Goal: Find specific page/section: Find specific page/section

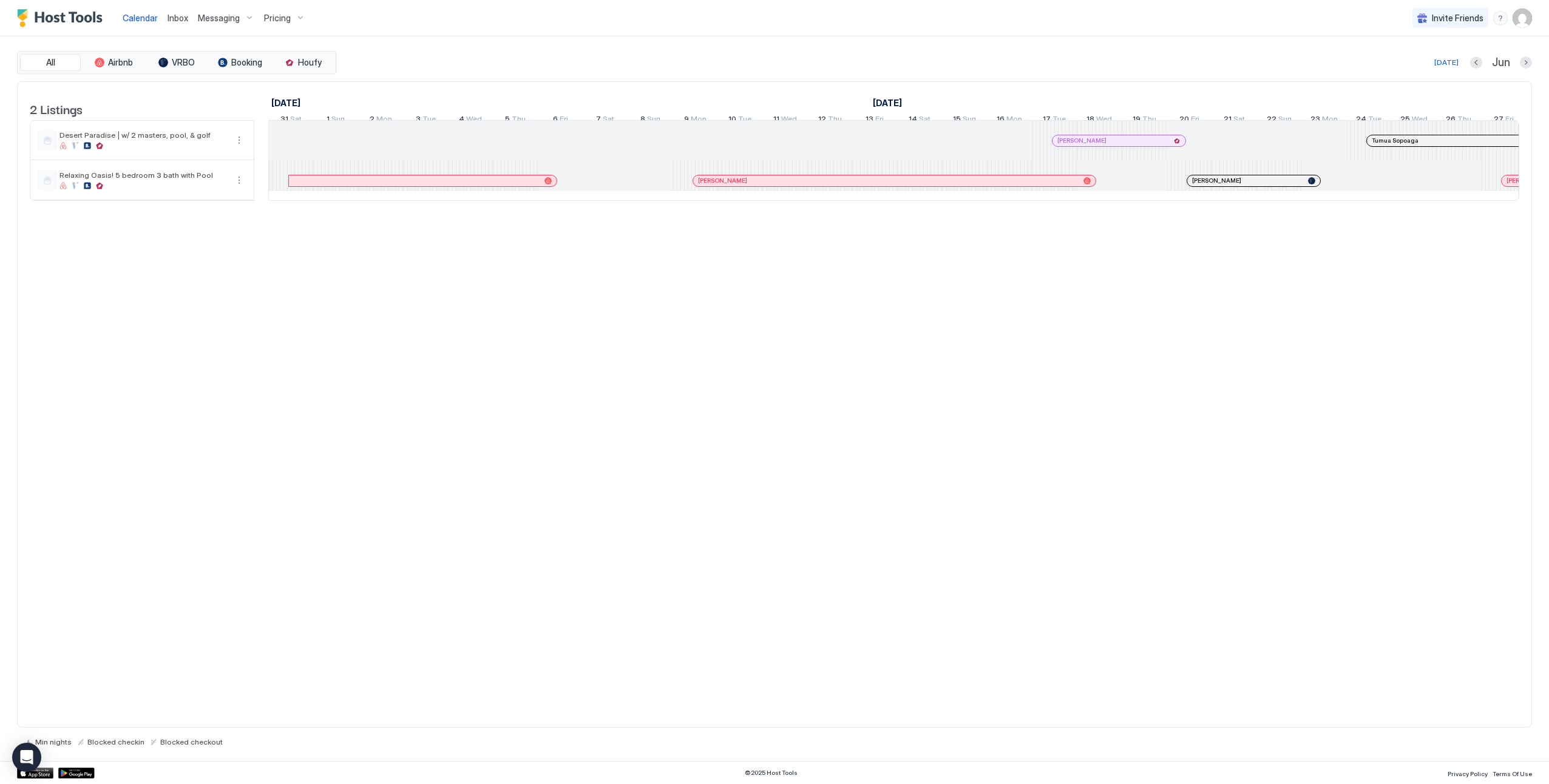
scroll to position [0, 899]
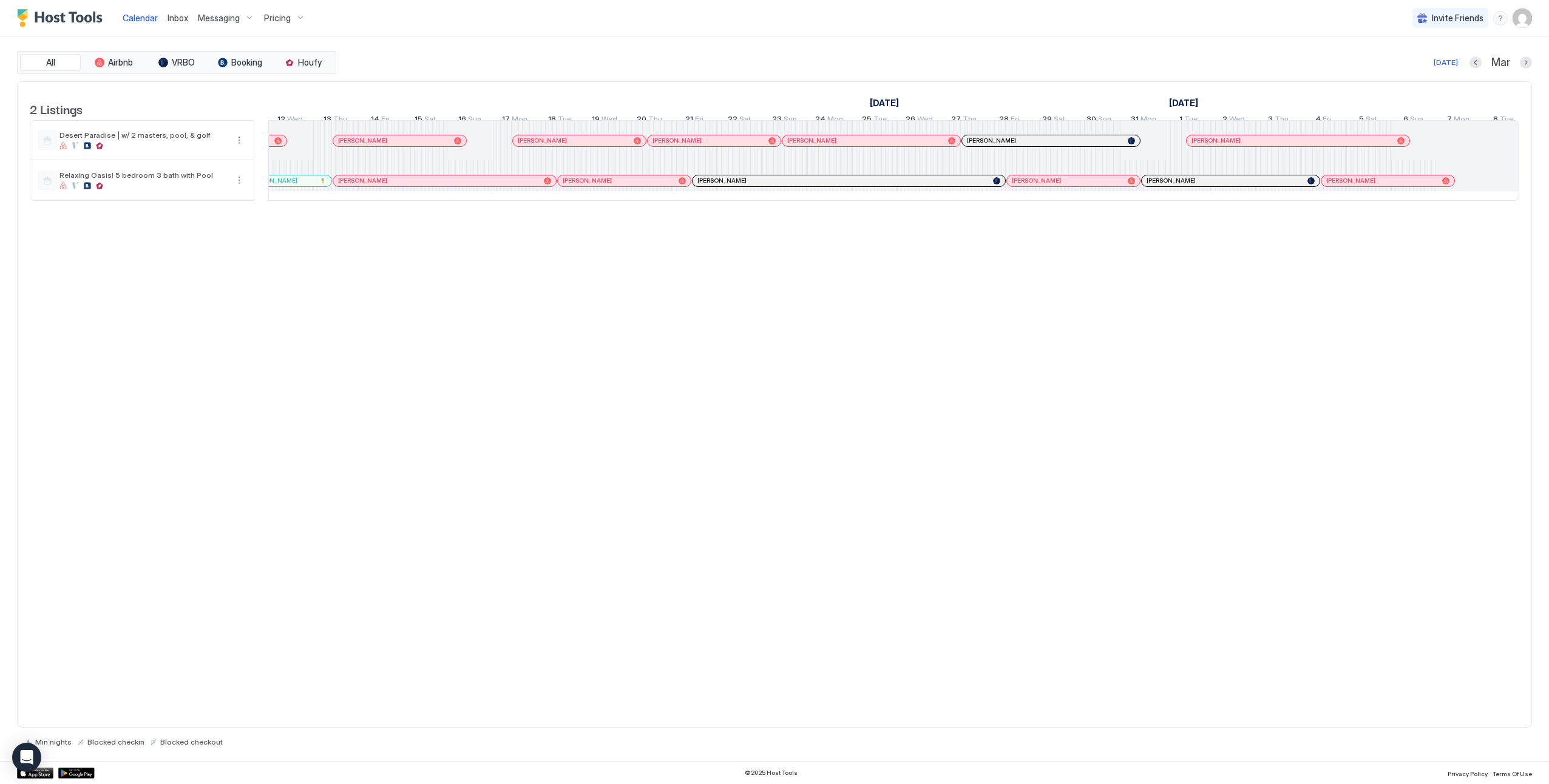
click at [769, 186] on div at bounding box center [769, 181] width 9 height 9
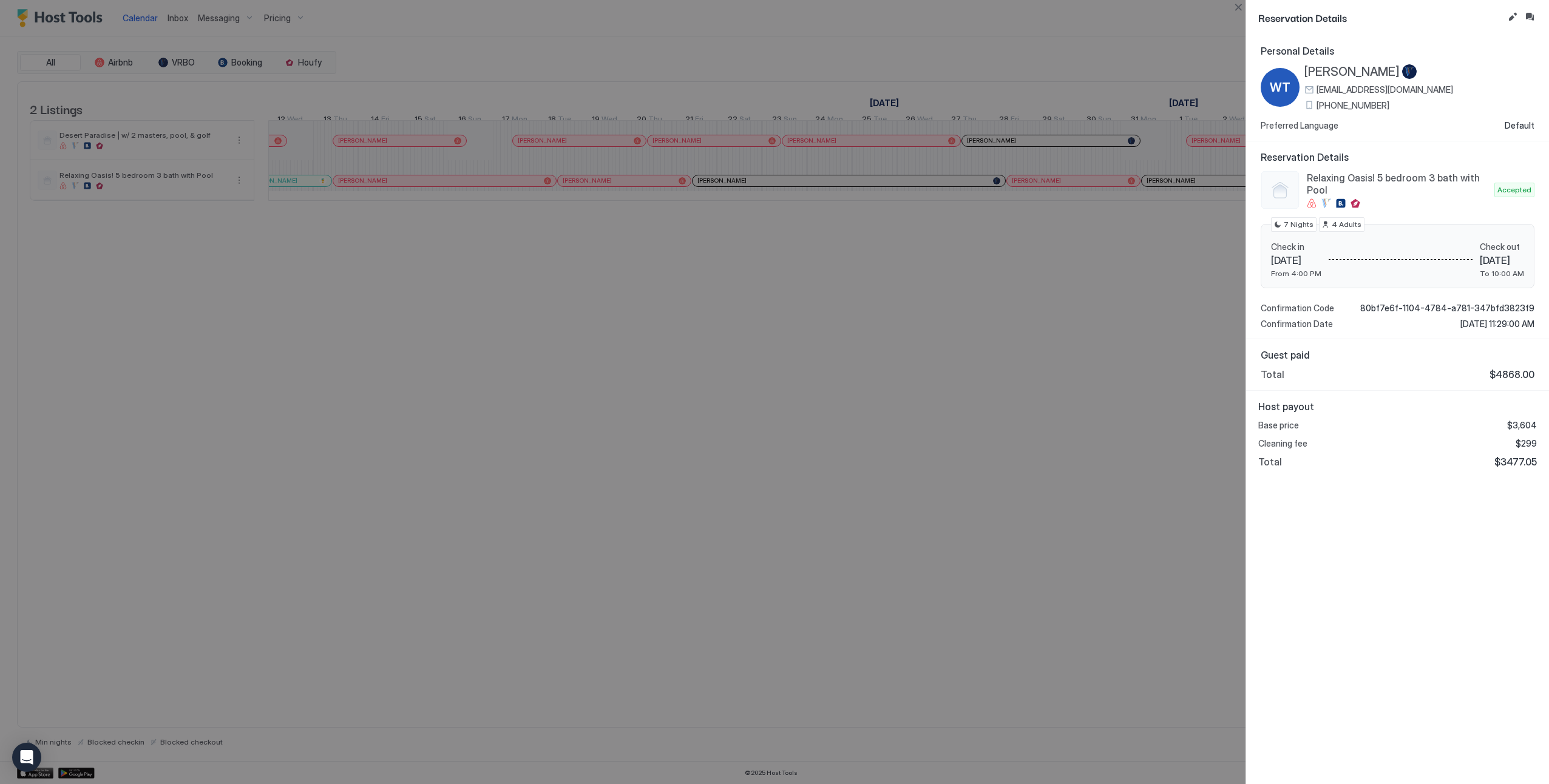
click at [930, 403] on div at bounding box center [774, 392] width 1549 height 784
click at [1213, 474] on div at bounding box center [774, 392] width 1549 height 784
click at [1319, 598] on div "Personal Details WT [PERSON_NAME] [EMAIL_ADDRESS][DOMAIN_NAME] [PHONE_NUMBER] P…" at bounding box center [1397, 410] width 303 height 749
click at [918, 337] on div at bounding box center [774, 392] width 1549 height 784
click at [1515, 127] on span "Default" at bounding box center [1519, 125] width 29 height 11
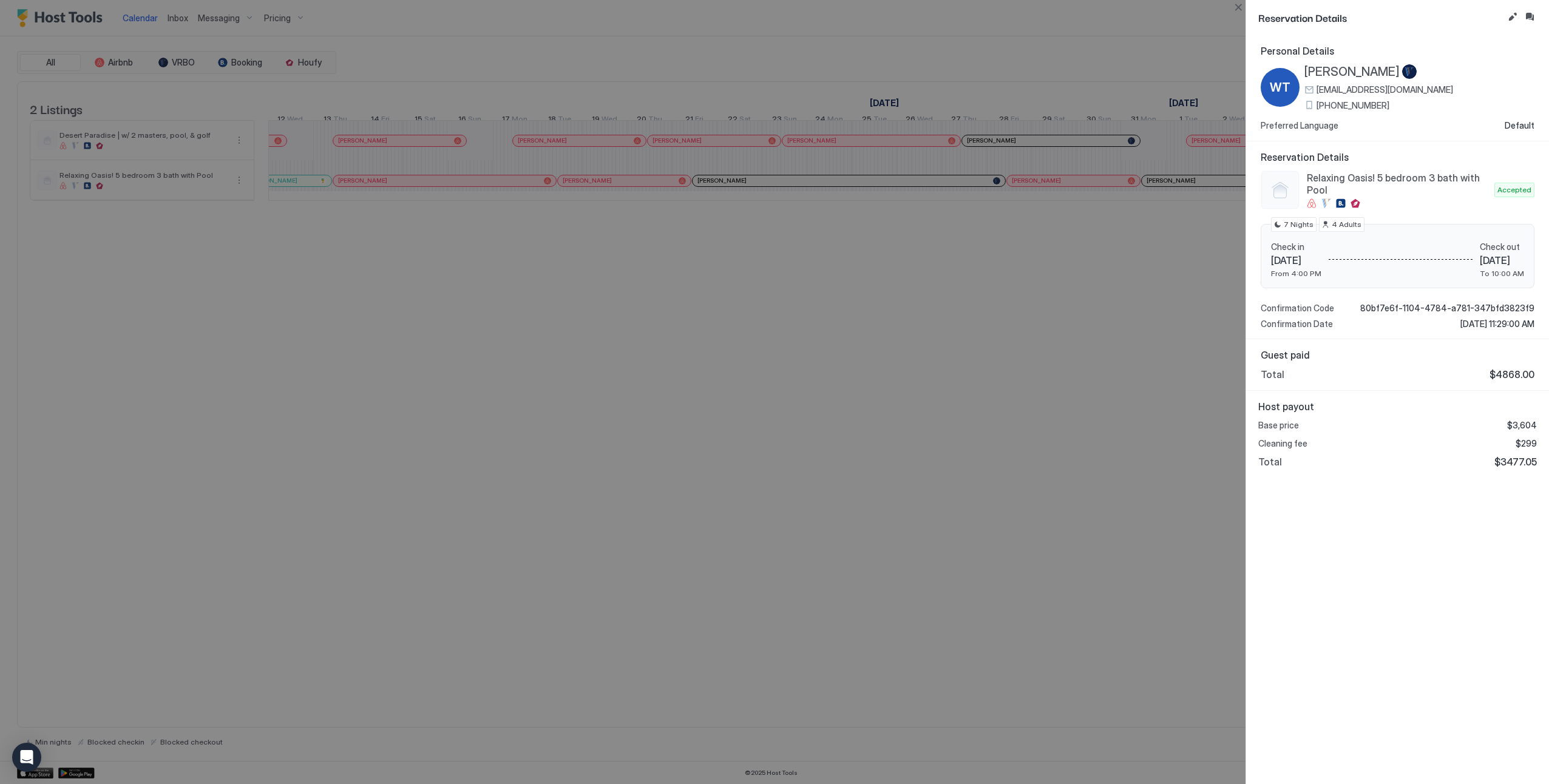
drag, startPoint x: 735, startPoint y: 399, endPoint x: 952, endPoint y: 156, distance: 325.8
click at [735, 398] on div at bounding box center [774, 392] width 1549 height 784
click at [1242, 4] on button "Close" at bounding box center [1238, 7] width 14 height 14
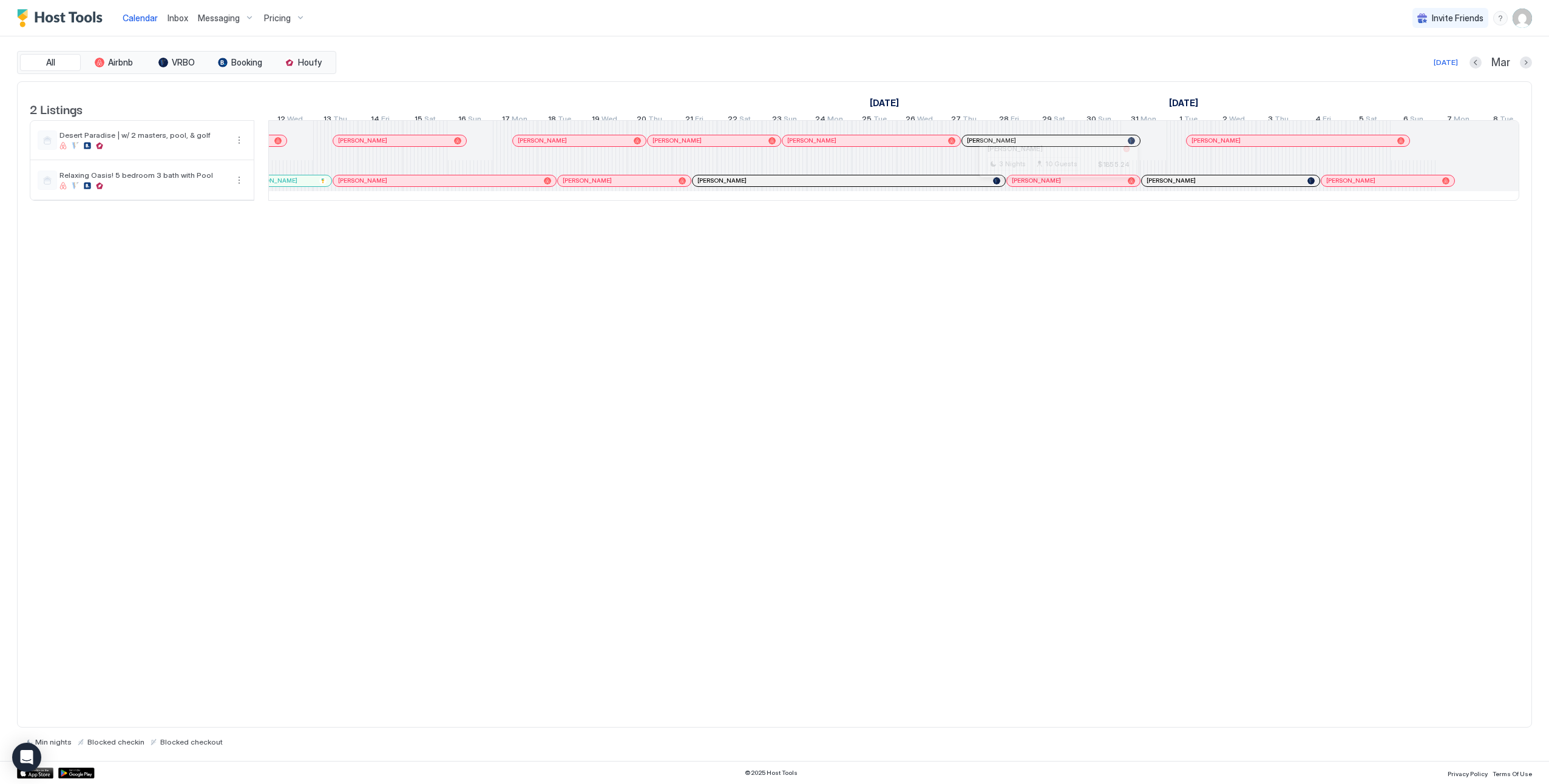
click at [1053, 186] on div at bounding box center [1053, 181] width 9 height 9
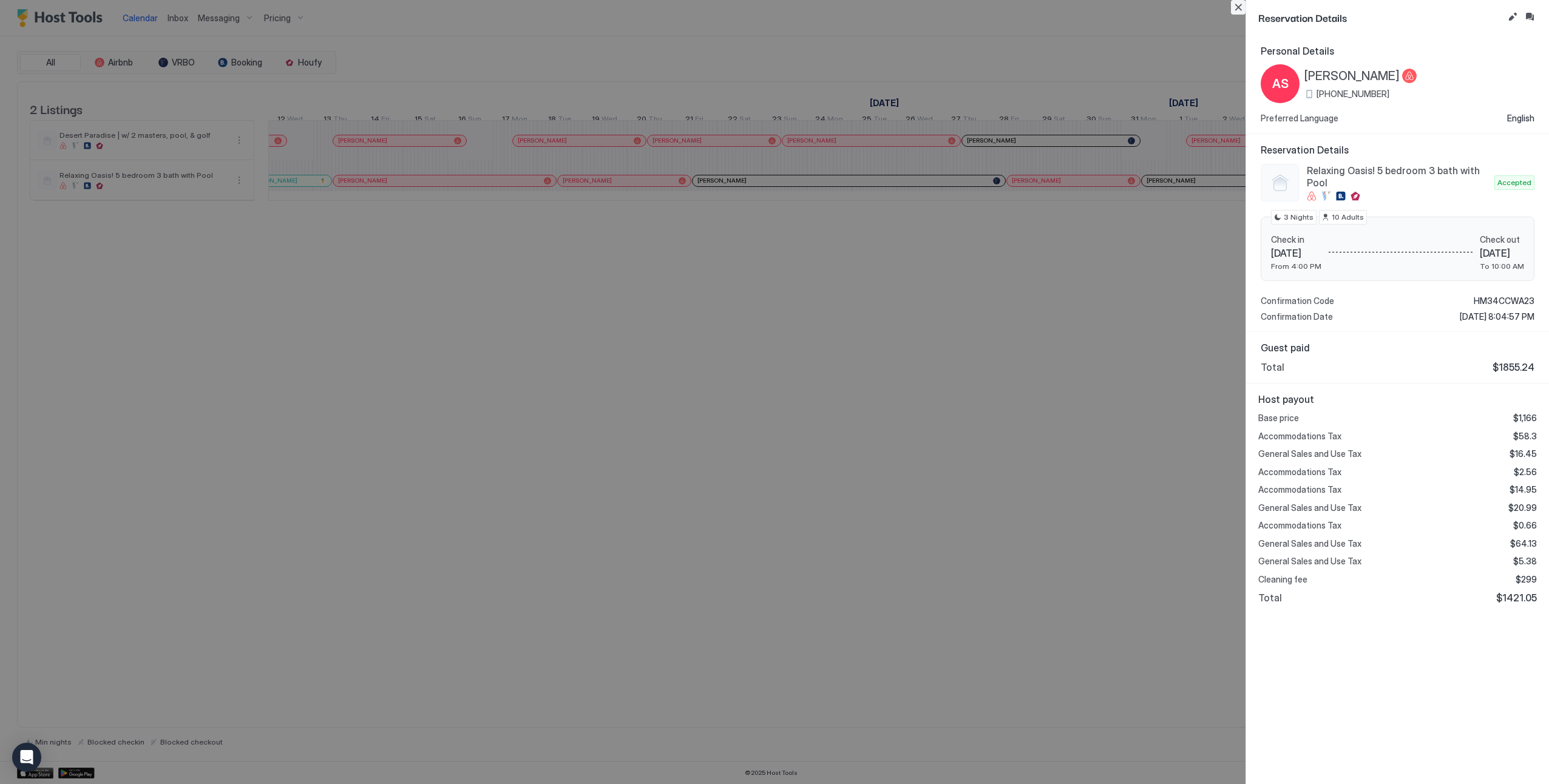
click at [1237, 9] on button "Close" at bounding box center [1238, 7] width 14 height 14
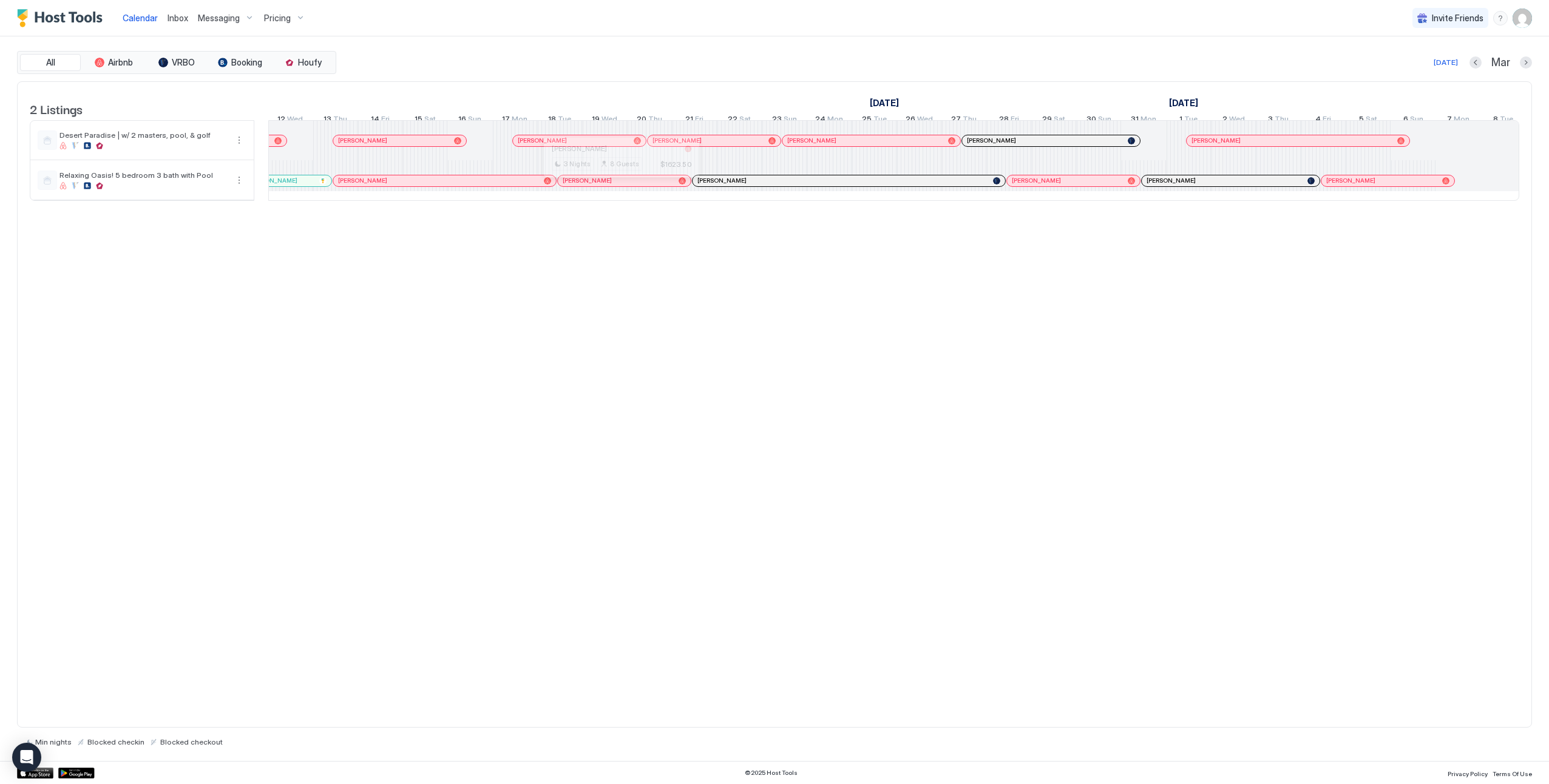
click at [616, 186] on div at bounding box center [615, 181] width 9 height 9
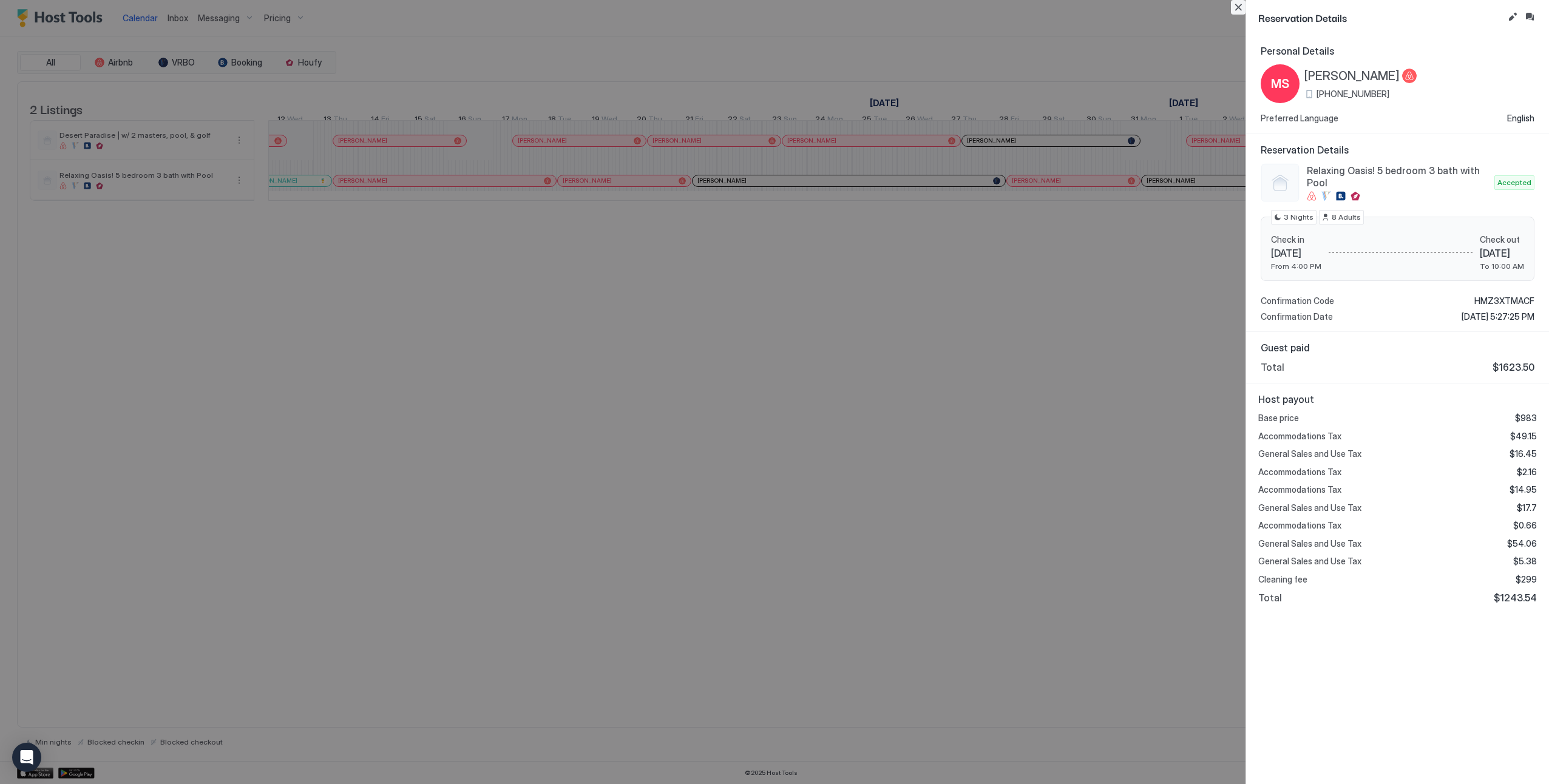
click at [1240, 6] on button "Close" at bounding box center [1238, 7] width 14 height 14
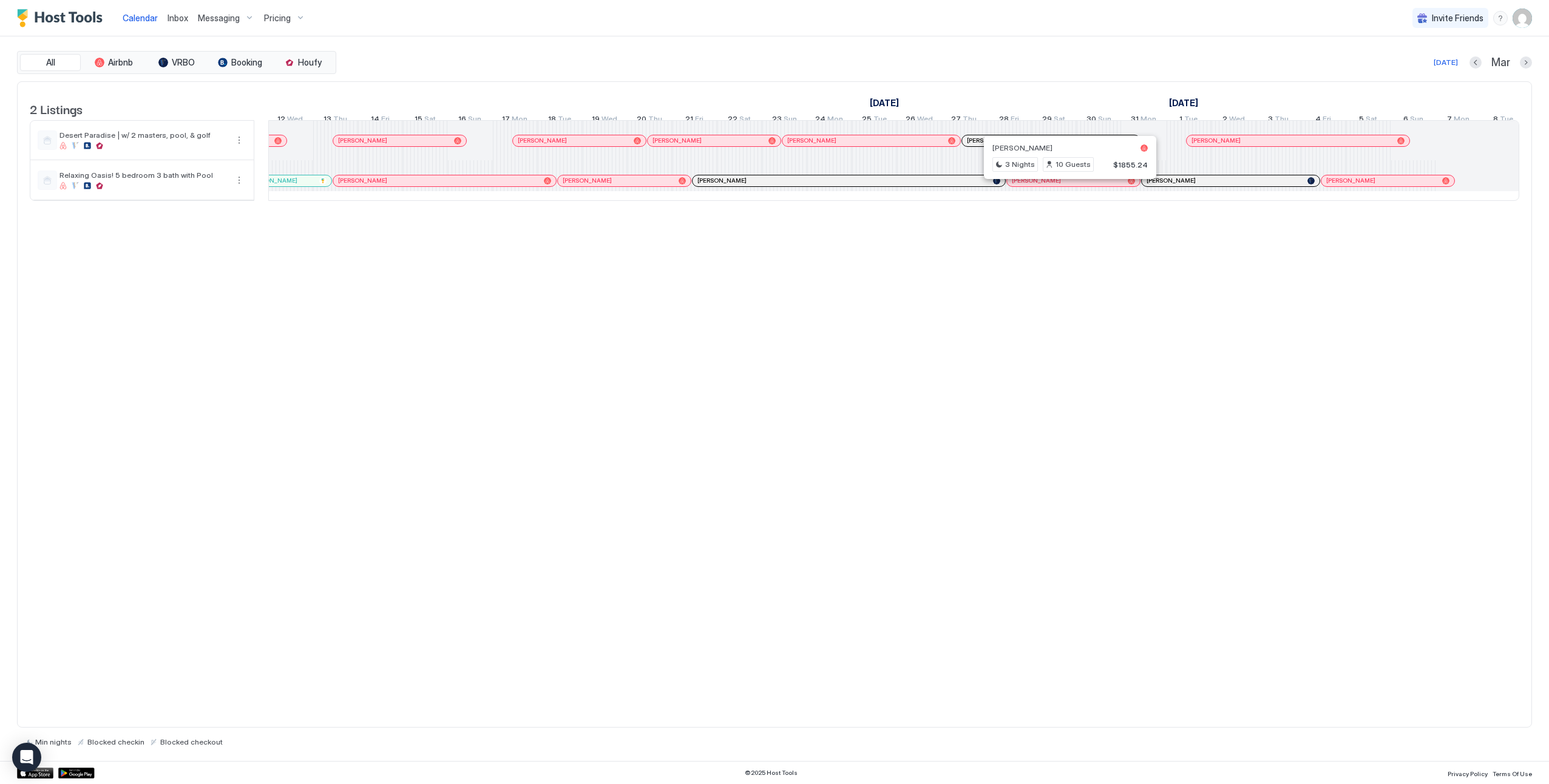
click at [1065, 186] on div at bounding box center [1065, 181] width 9 height 9
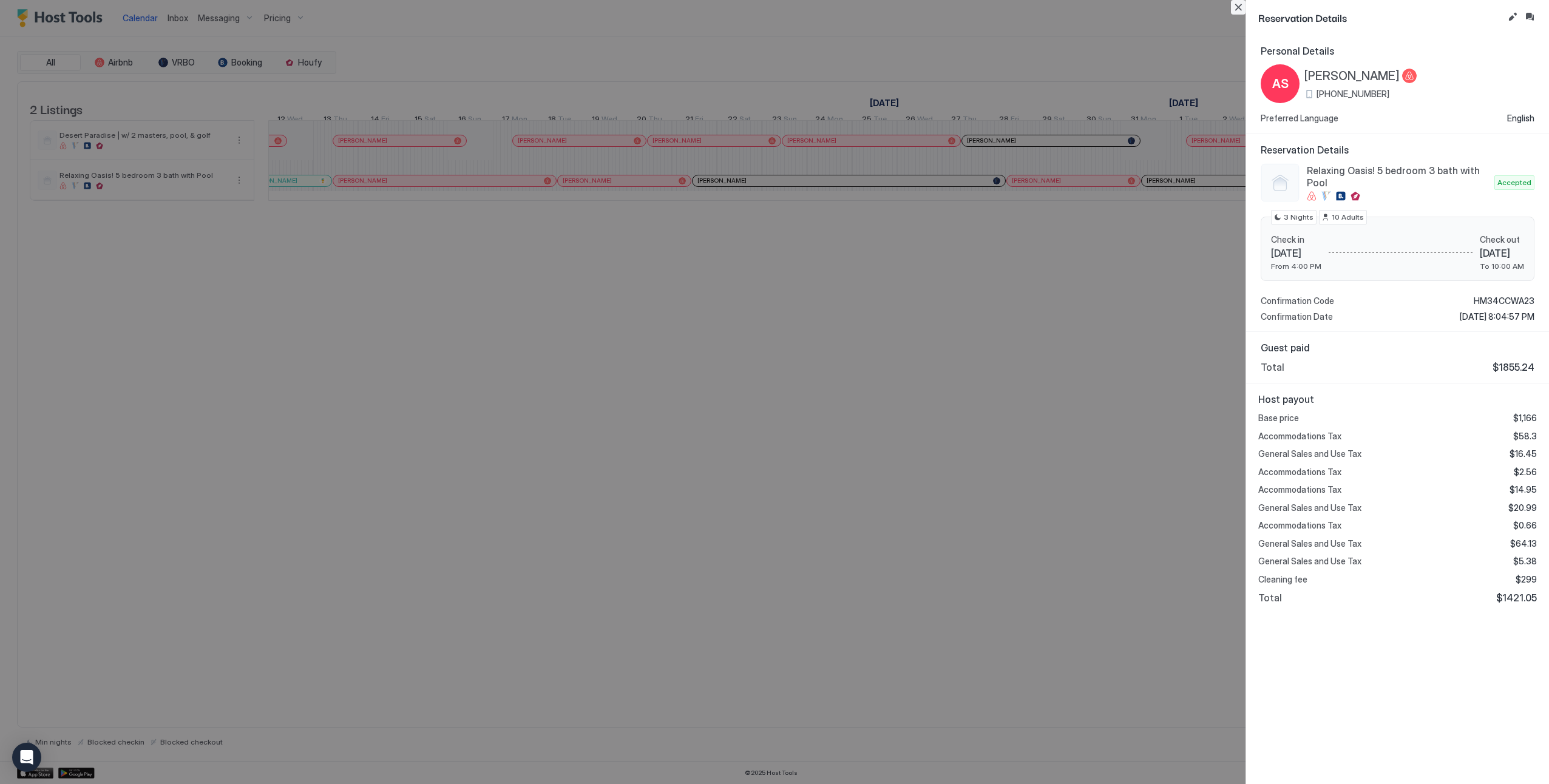
click at [1240, 3] on button "Close" at bounding box center [1238, 7] width 14 height 14
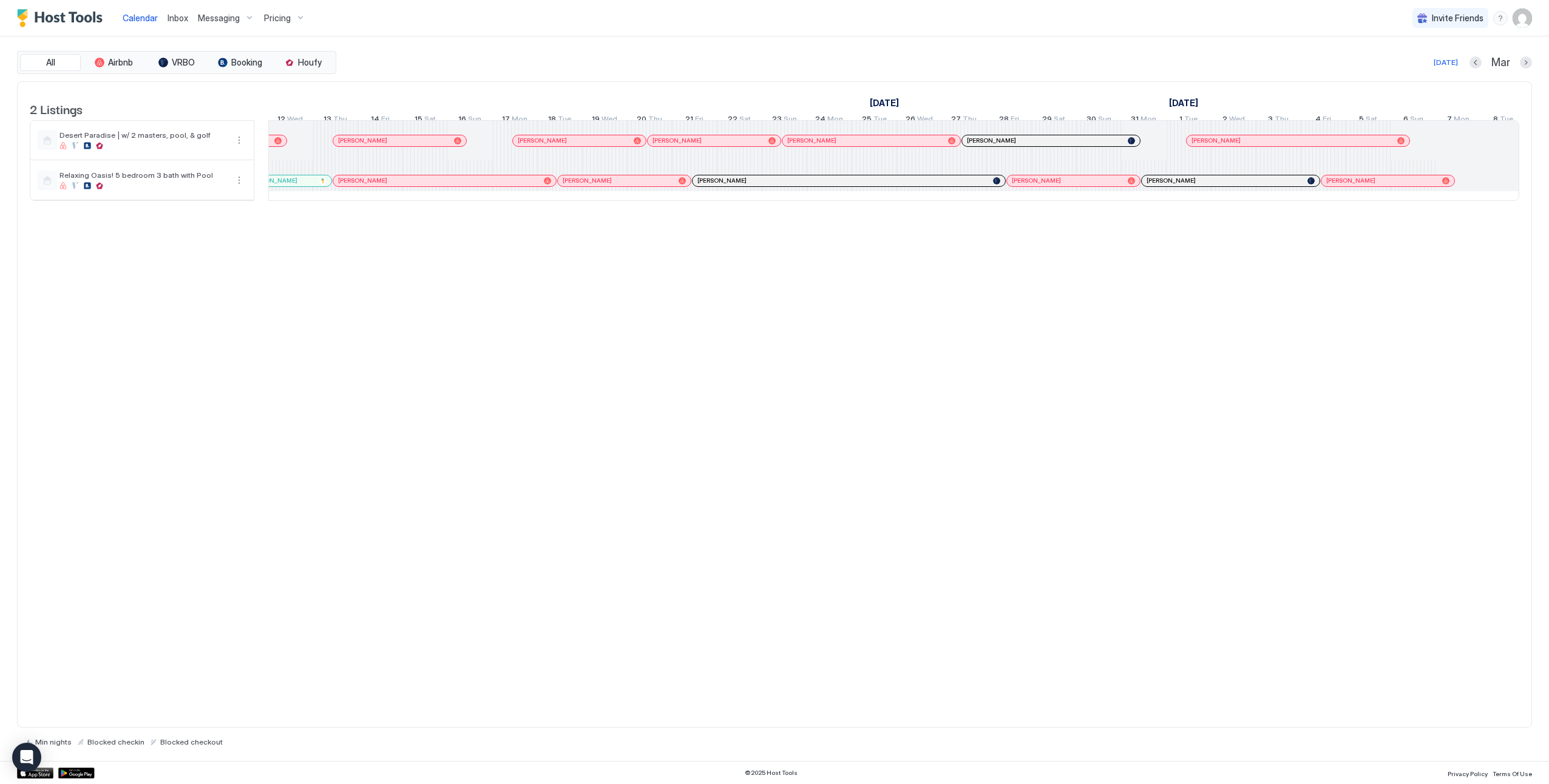
click at [745, 186] on div "[PERSON_NAME]" at bounding box center [849, 181] width 312 height 11
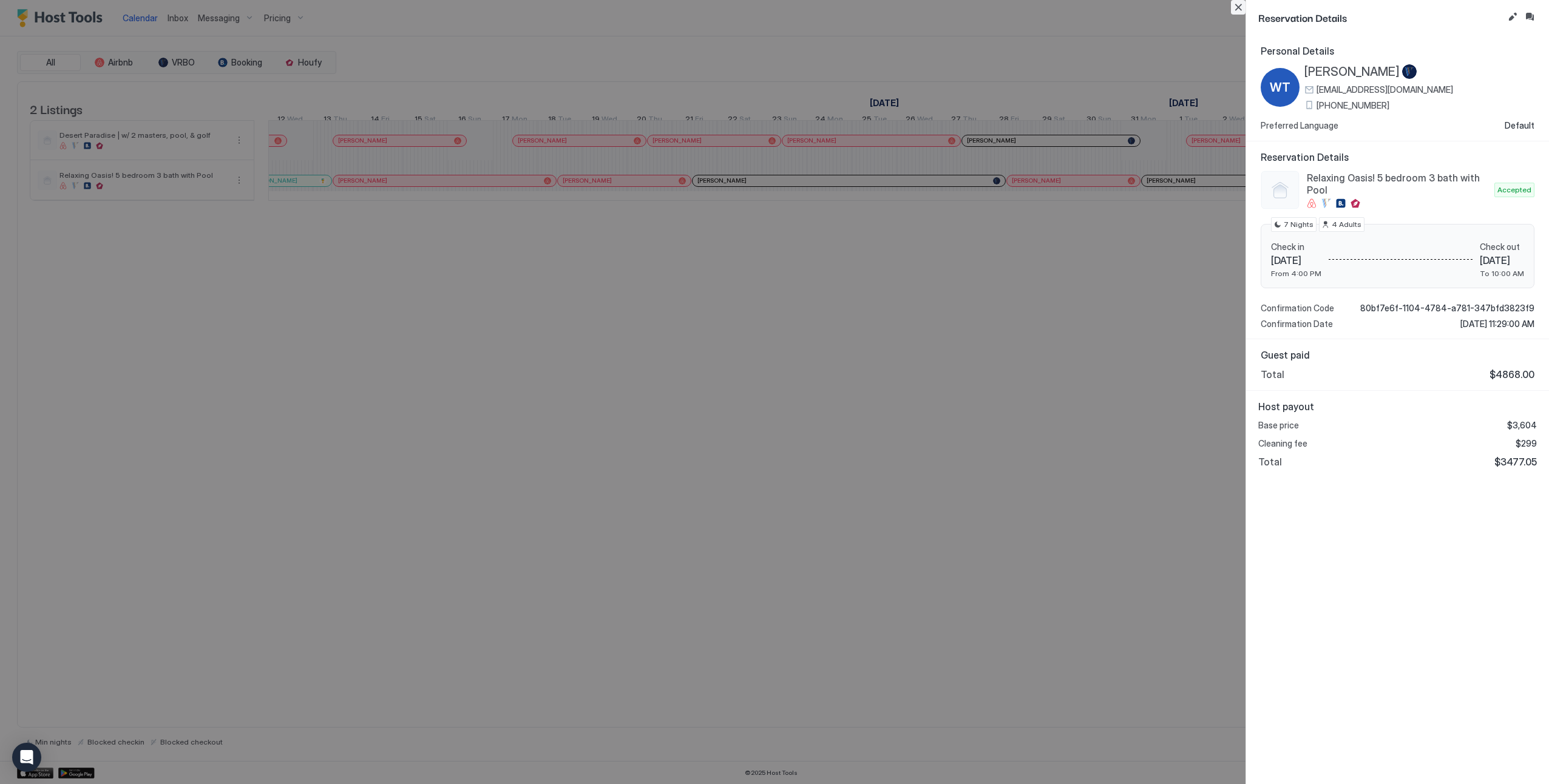
click at [1237, 1] on button "Close" at bounding box center [1238, 7] width 14 height 14
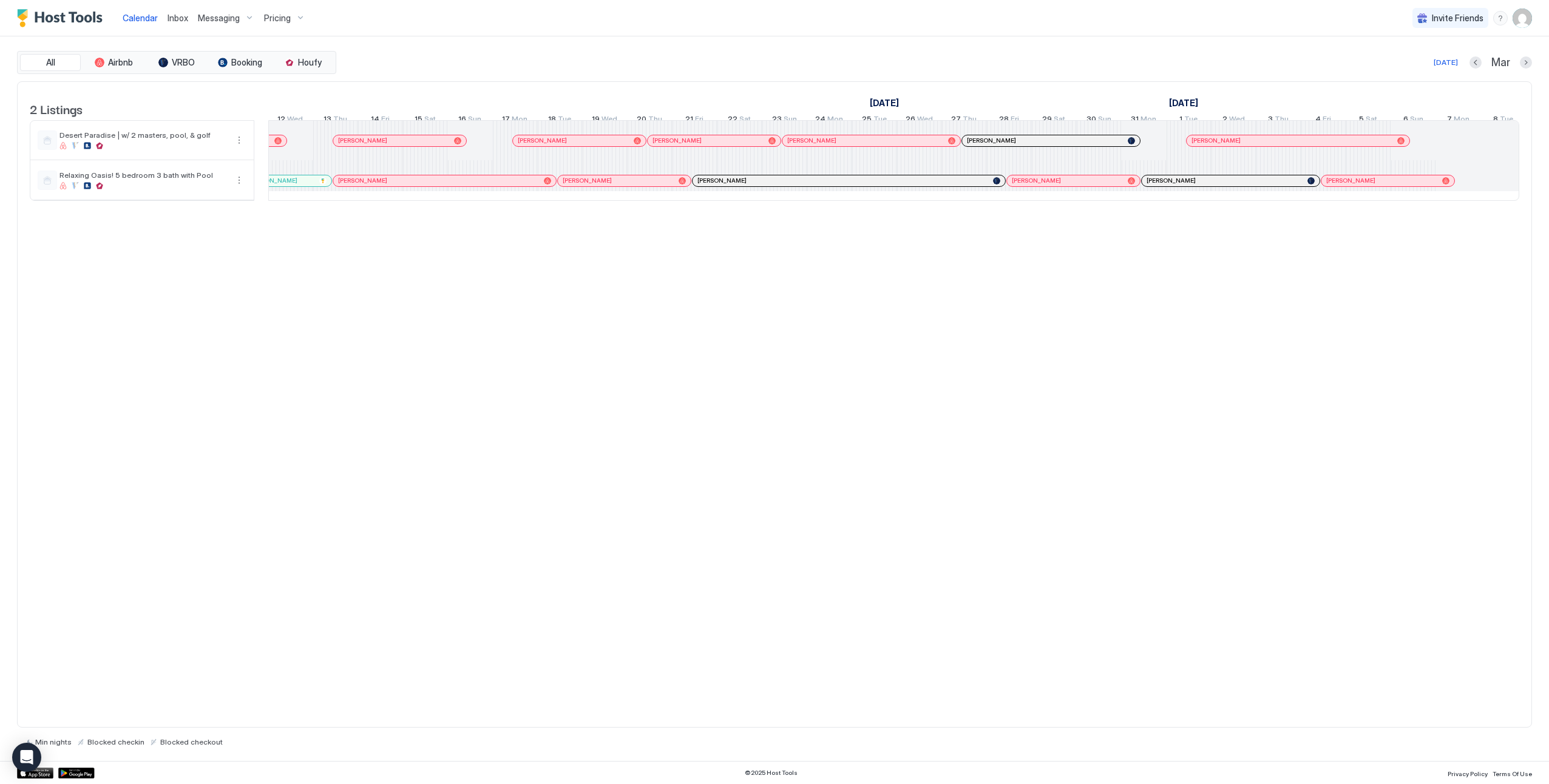
click at [510, 186] on div at bounding box center [509, 181] width 9 height 9
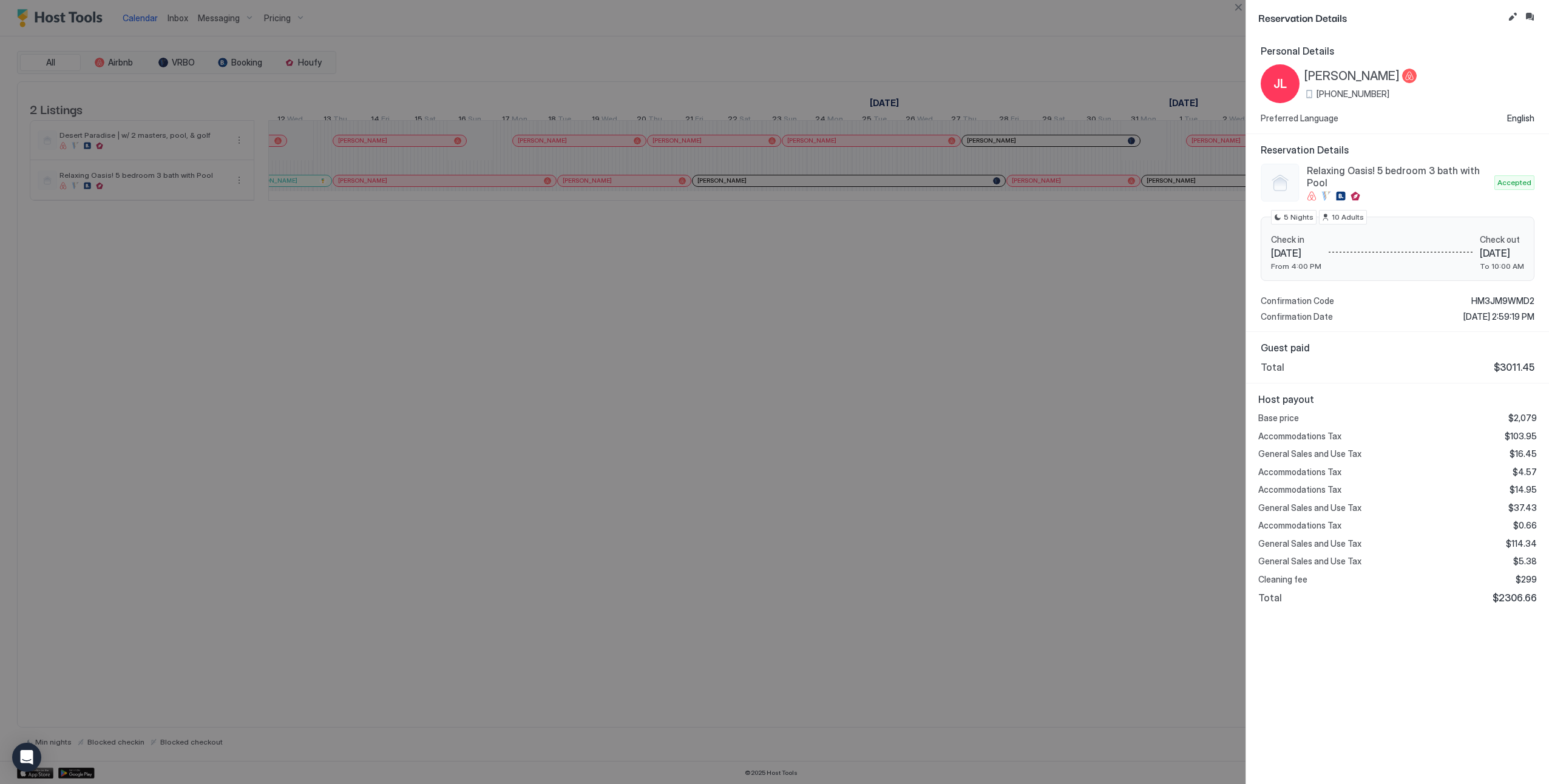
click at [604, 555] on div at bounding box center [774, 392] width 1549 height 784
click at [1237, 4] on button "Close" at bounding box center [1238, 7] width 14 height 14
